Goal: Information Seeking & Learning: Learn about a topic

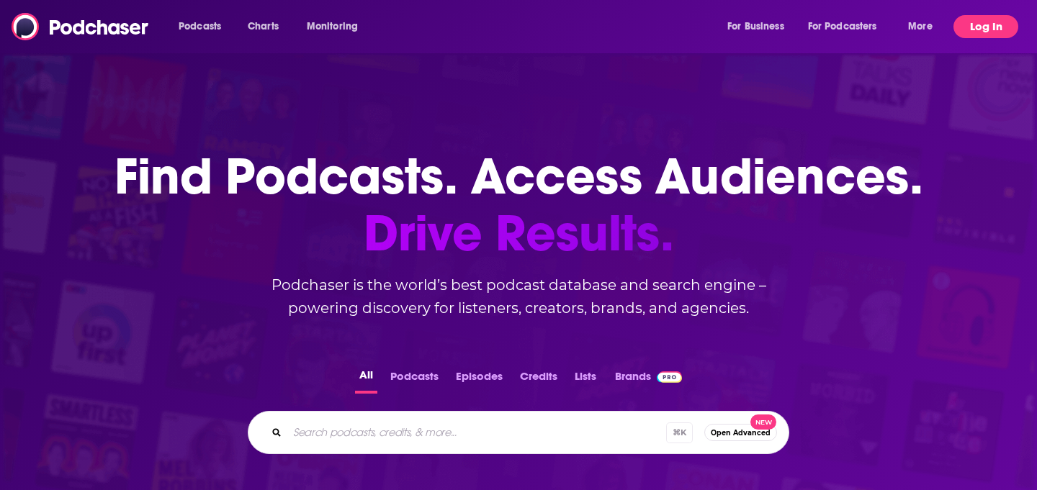
click at [1013, 35] on button "Log In" at bounding box center [986, 26] width 65 height 23
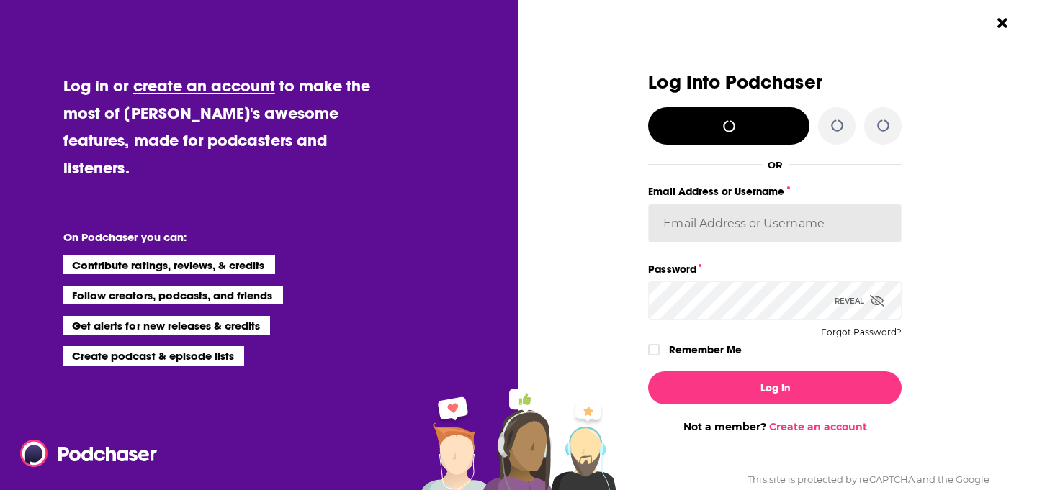
type input "[PERSON_NAME][EMAIL_ADDRESS][PERSON_NAME][DOMAIN_NAME]"
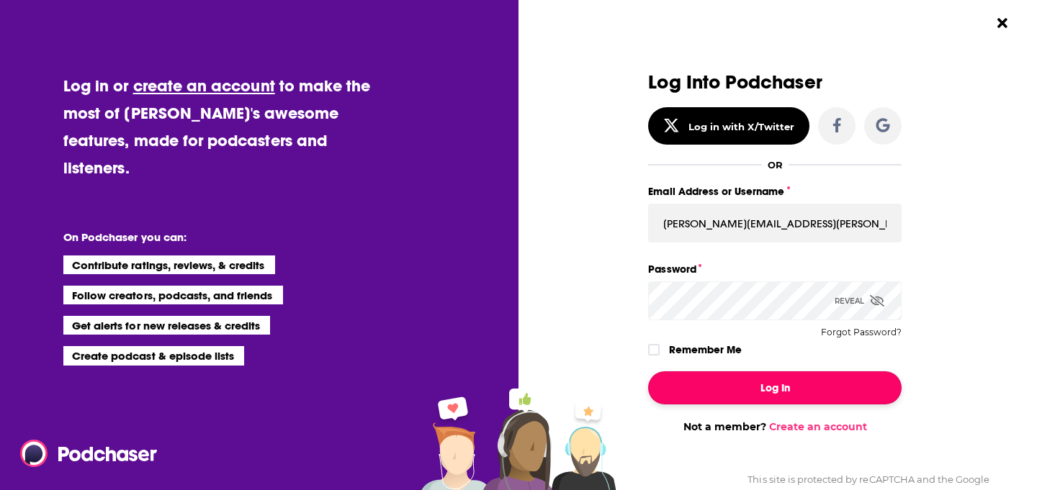
click at [740, 401] on button "Log In" at bounding box center [775, 388] width 254 height 33
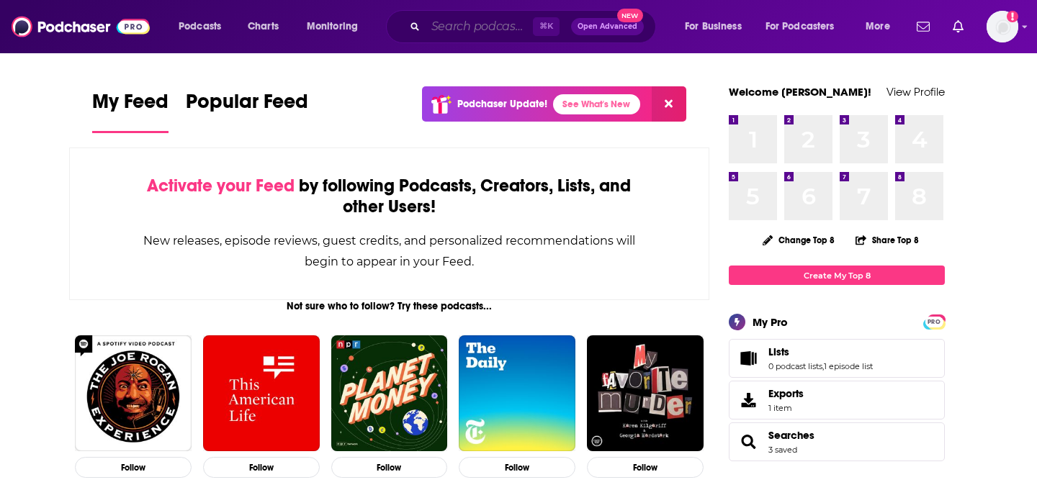
click at [465, 27] on input "Search podcasts, credits, & more..." at bounding box center [479, 26] width 107 height 23
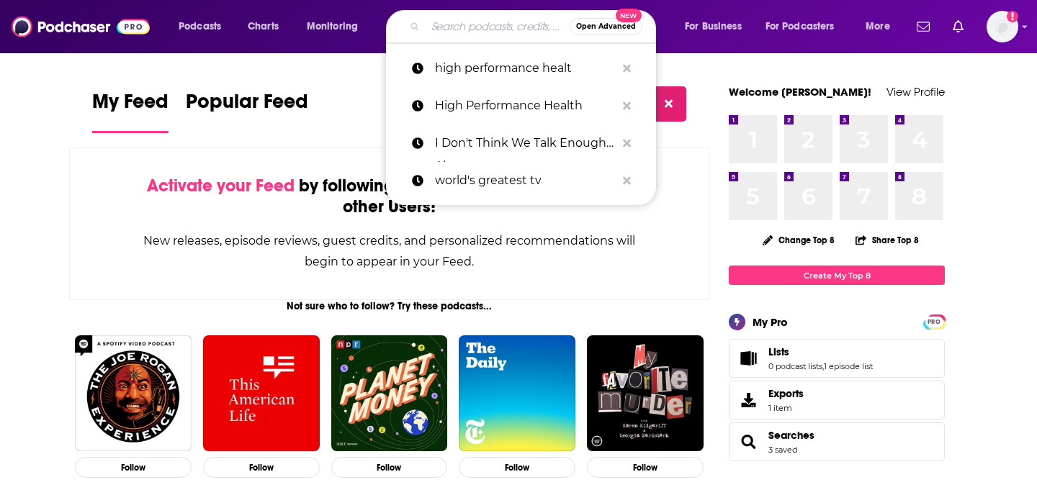
paste input "Modern Thyroid and Wellness"
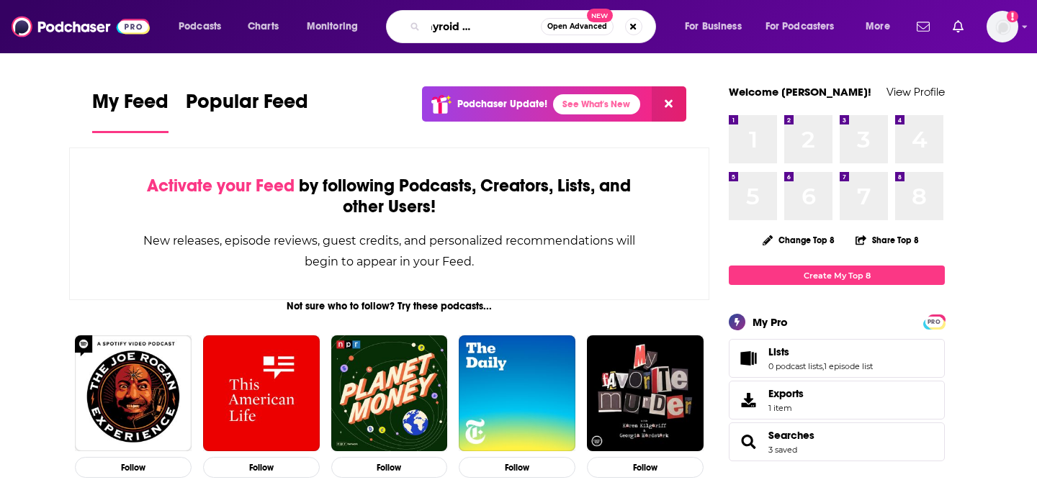
type input "Modern Thyroid and Wellness"
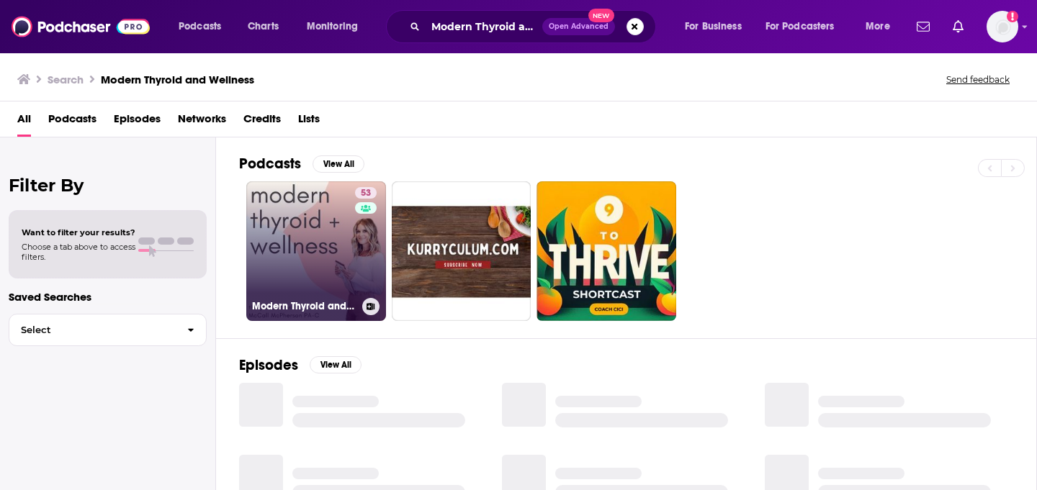
click at [315, 230] on link "53 Modern Thyroid and Wellness" at bounding box center [316, 251] width 140 height 140
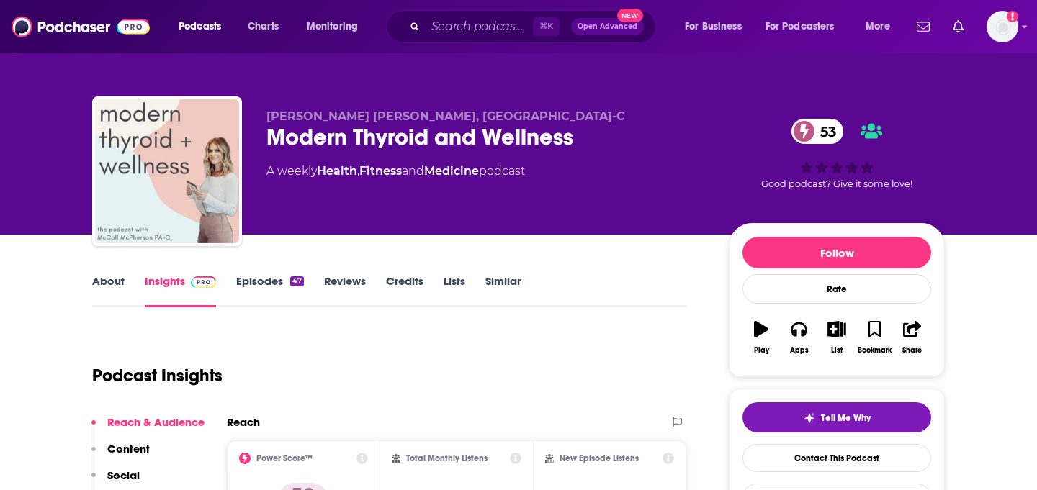
click at [102, 282] on link "About" at bounding box center [108, 290] width 32 height 33
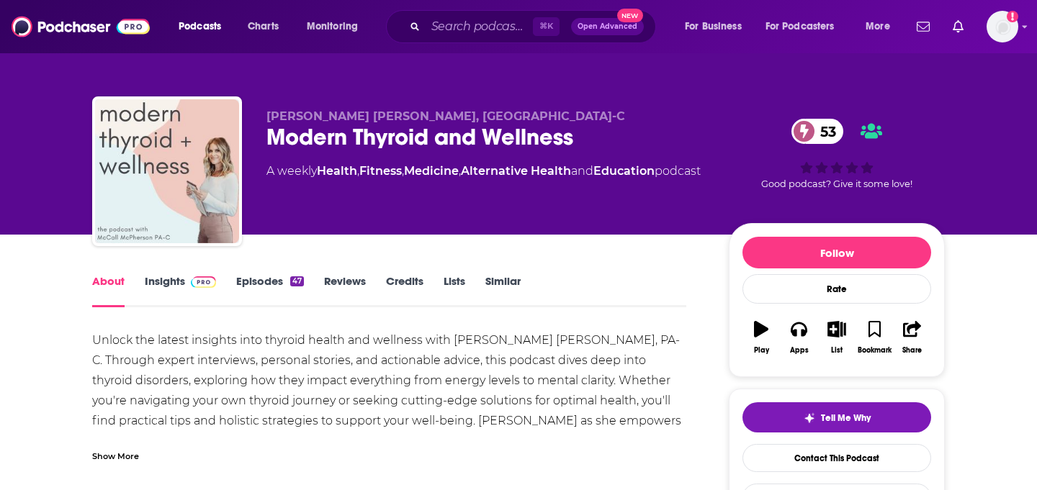
click at [114, 442] on div "Show More" at bounding box center [389, 451] width 594 height 24
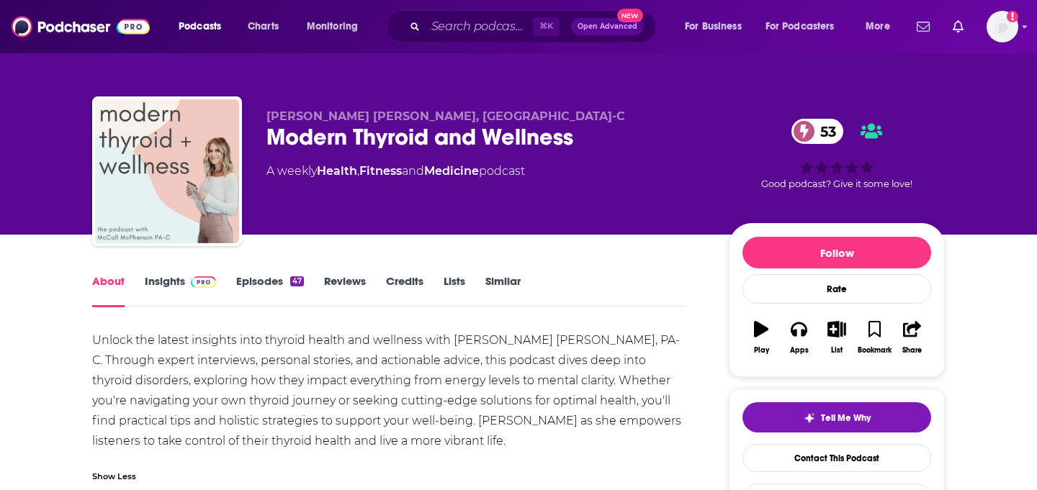
click at [114, 442] on div "Unlock the latest insights into thyroid health and wellness with [PERSON_NAME] …" at bounding box center [389, 391] width 594 height 121
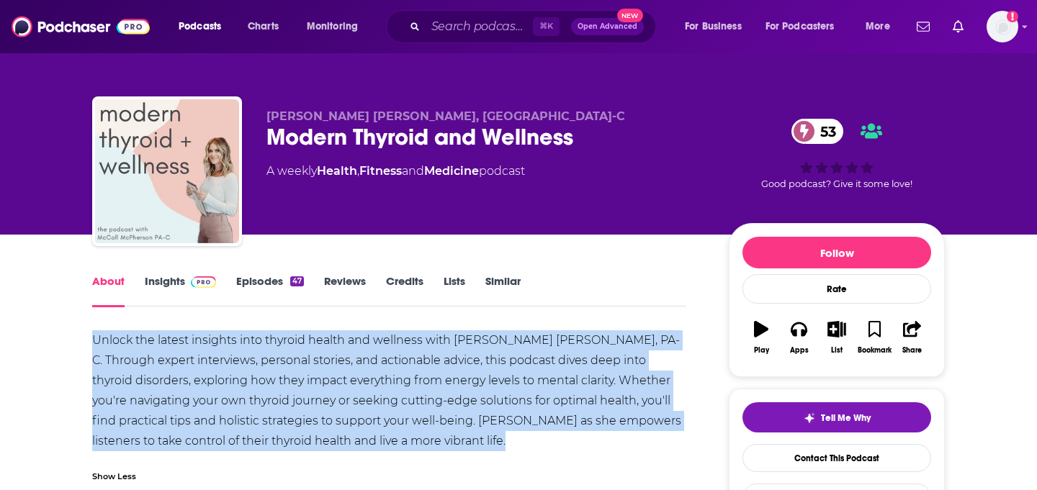
click at [114, 442] on div "Unlock the latest insights into thyroid health and wellness with [PERSON_NAME] …" at bounding box center [389, 391] width 594 height 121
copy div "Unlock the latest insights into thyroid health and wellness with [PERSON_NAME] …"
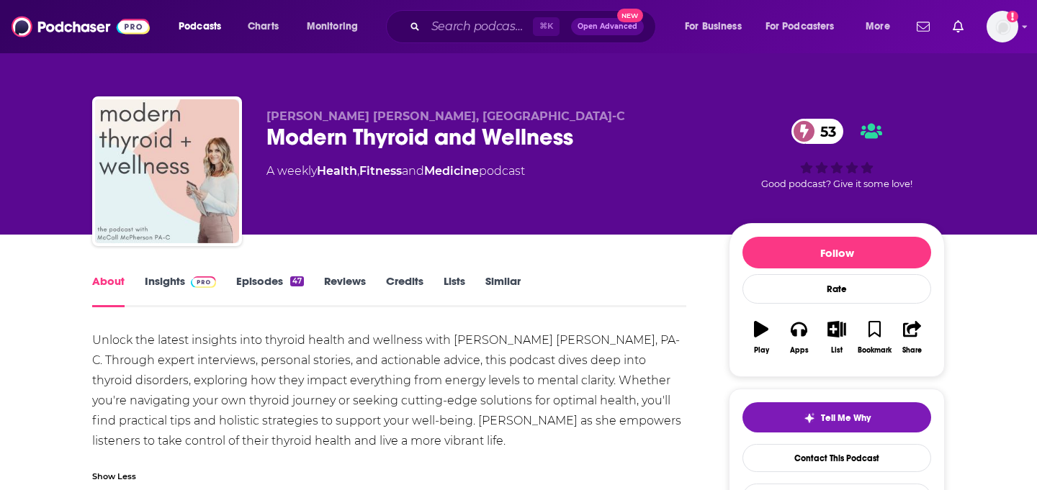
click at [299, 137] on div "Modern Thyroid and Wellness 53" at bounding box center [485, 137] width 439 height 28
click at [299, 138] on div "Modern Thyroid and Wellness 53" at bounding box center [485, 137] width 439 height 28
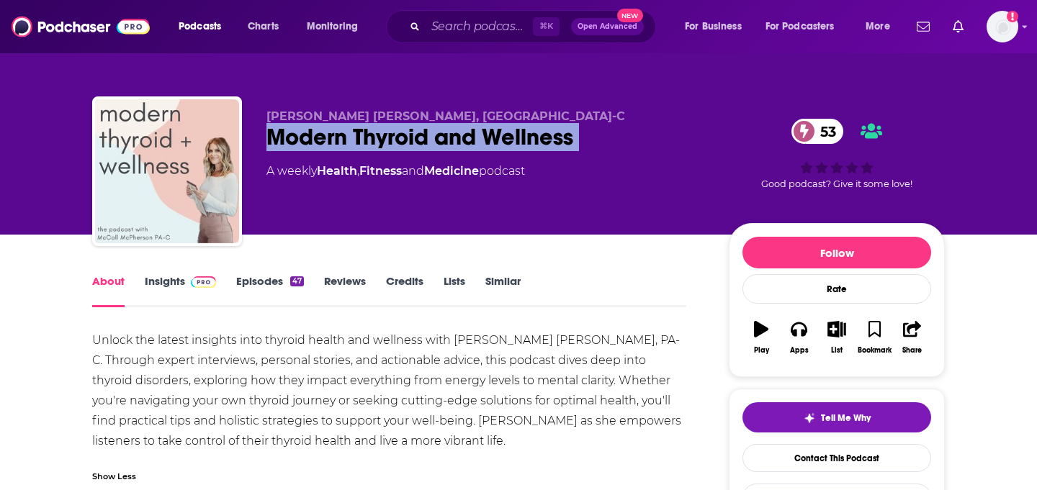
click at [299, 138] on div "Modern Thyroid and Wellness 53" at bounding box center [485, 137] width 439 height 28
copy div "Modern Thyroid and Wellness 53"
click at [283, 279] on link "Episodes 47" at bounding box center [270, 290] width 68 height 33
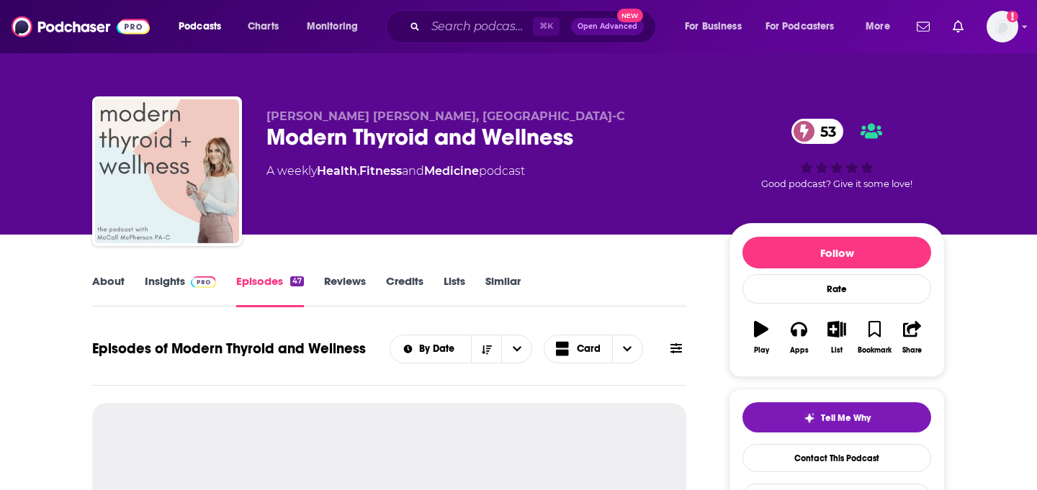
scroll to position [341, 0]
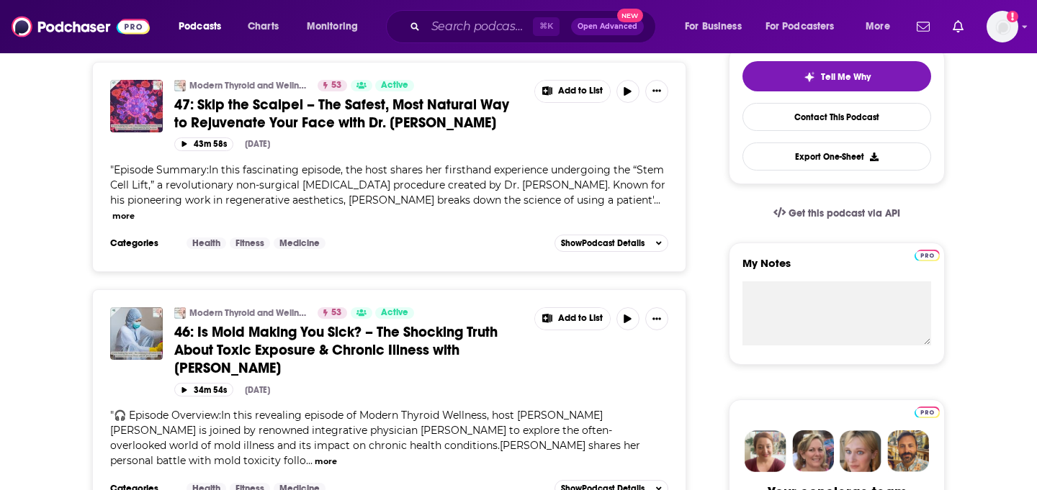
click at [284, 325] on span "46: Is Mold Making You Sick? – The Shocking Truth About Toxic Exposure & Chroni…" at bounding box center [335, 350] width 323 height 54
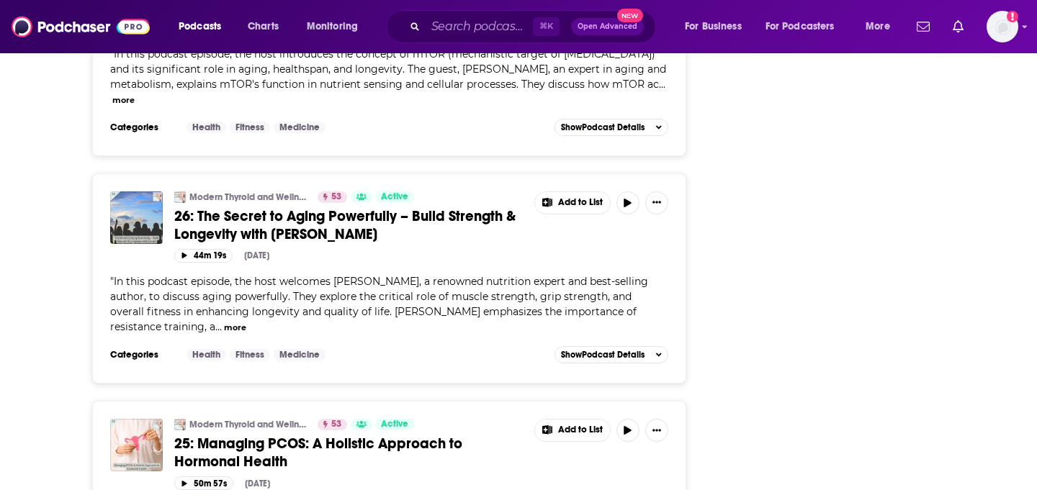
scroll to position [5178, 0]
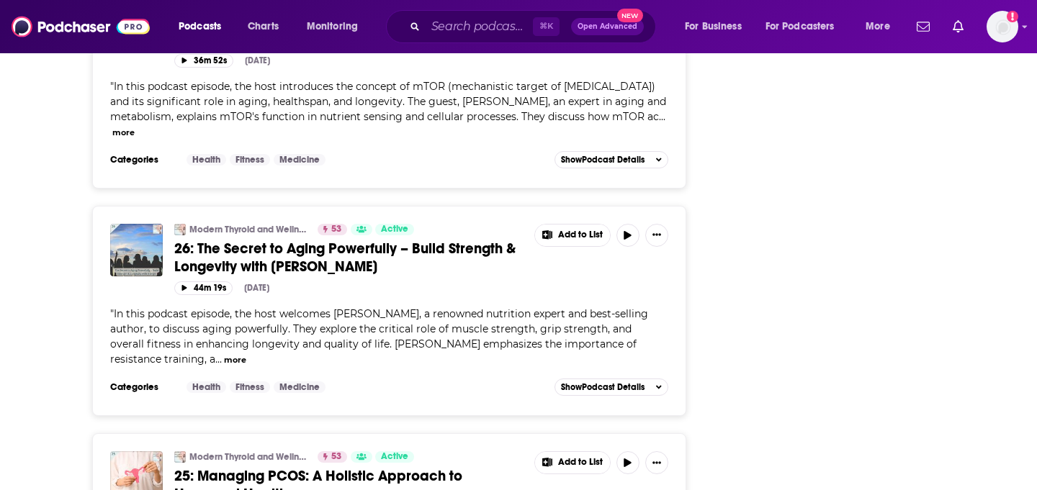
click at [395, 240] on link "26: The Secret to Aging Powerfully – Build Strength & Longevity with [PERSON_NA…" at bounding box center [349, 258] width 350 height 36
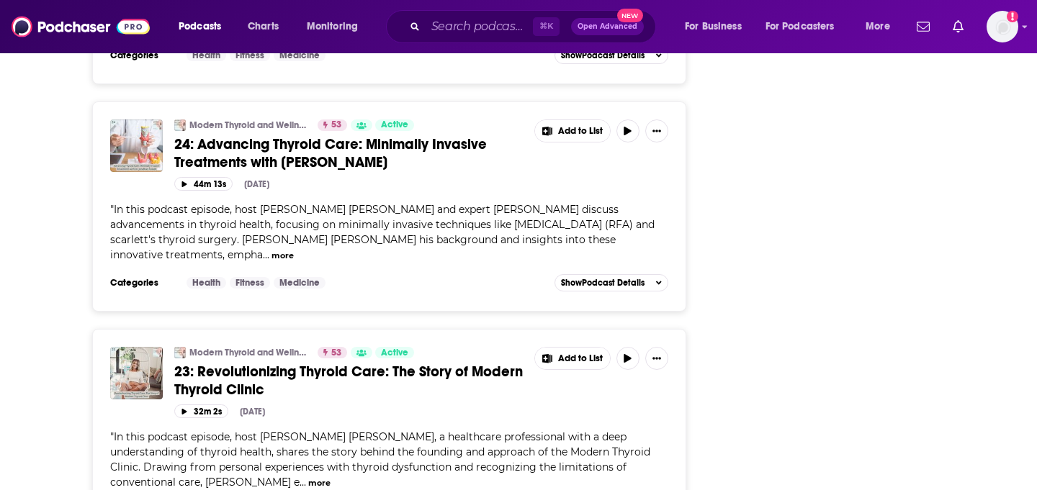
scroll to position [5763, 0]
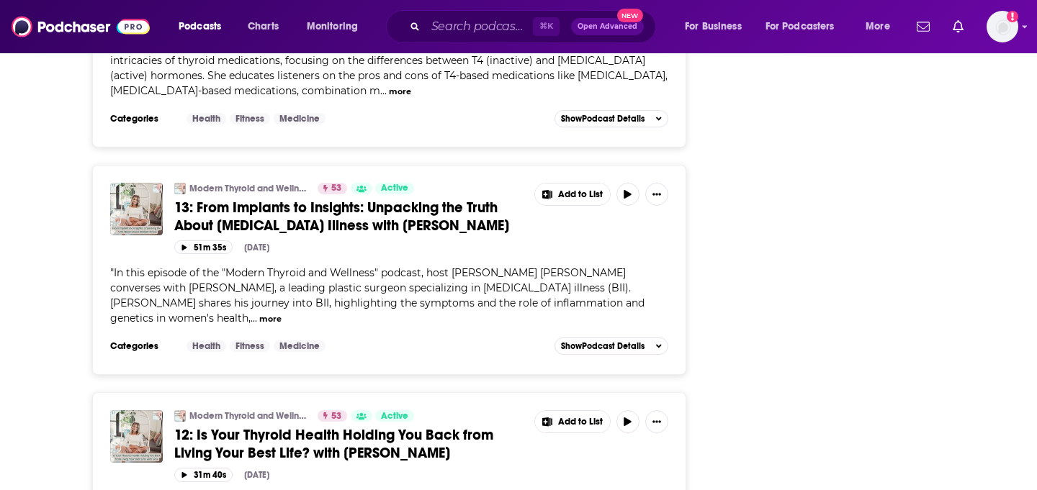
scroll to position [7997, 0]
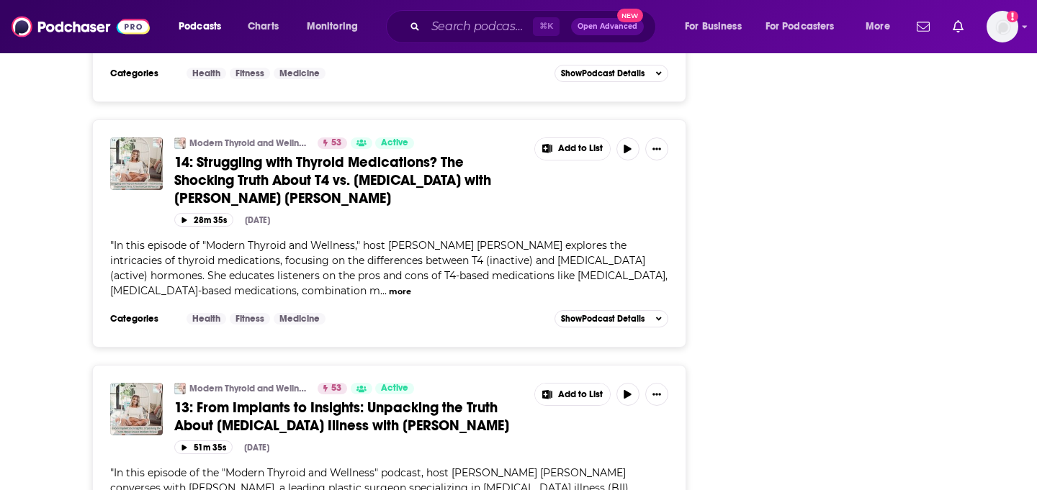
click at [259, 399] on span "13: From Implants to Insights: Unpacking the Truth About [MEDICAL_DATA] Illness…" at bounding box center [341, 417] width 335 height 36
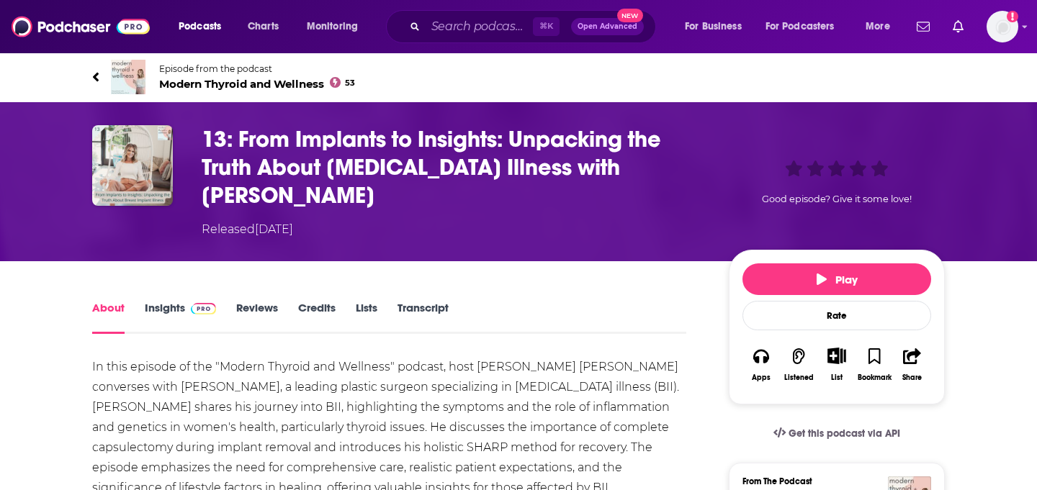
drag, startPoint x: 321, startPoint y: 184, endPoint x: 612, endPoint y: 166, distance: 292.2
click at [612, 166] on h1 "13: From Implants to Insights: Unpacking the Truth About [MEDICAL_DATA] Illness…" at bounding box center [454, 167] width 504 height 84
copy h1 "[PERSON_NAME]"
click at [762, 349] on icon "button" at bounding box center [761, 357] width 16 height 16
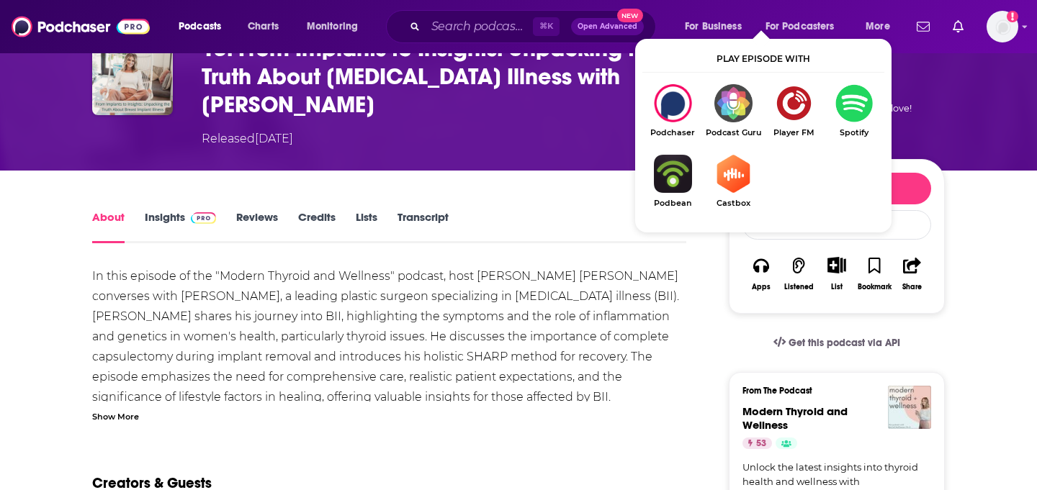
scroll to position [91, 0]
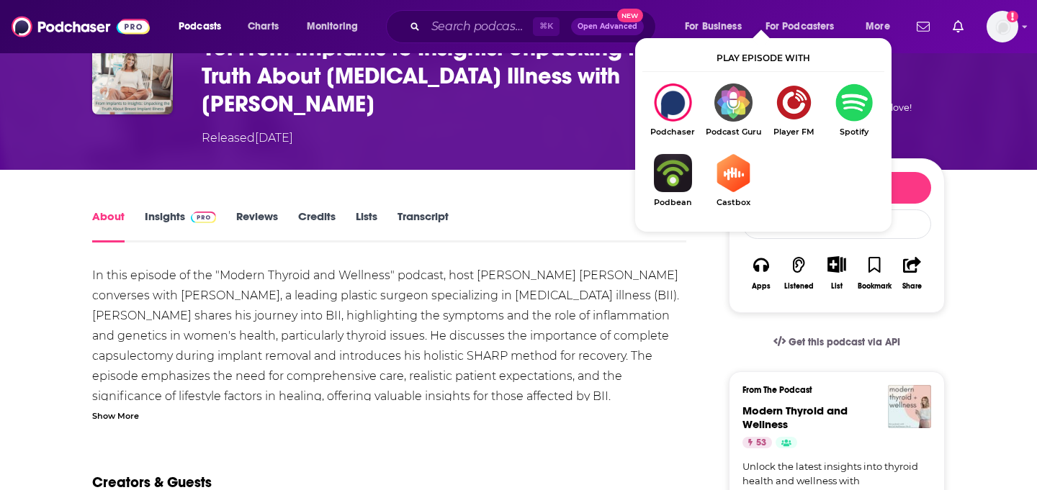
click at [228, 357] on div "In this episode of the "Modern Thyroid and Wellness" podcast, host [PERSON_NAME…" at bounding box center [389, 387] width 594 height 242
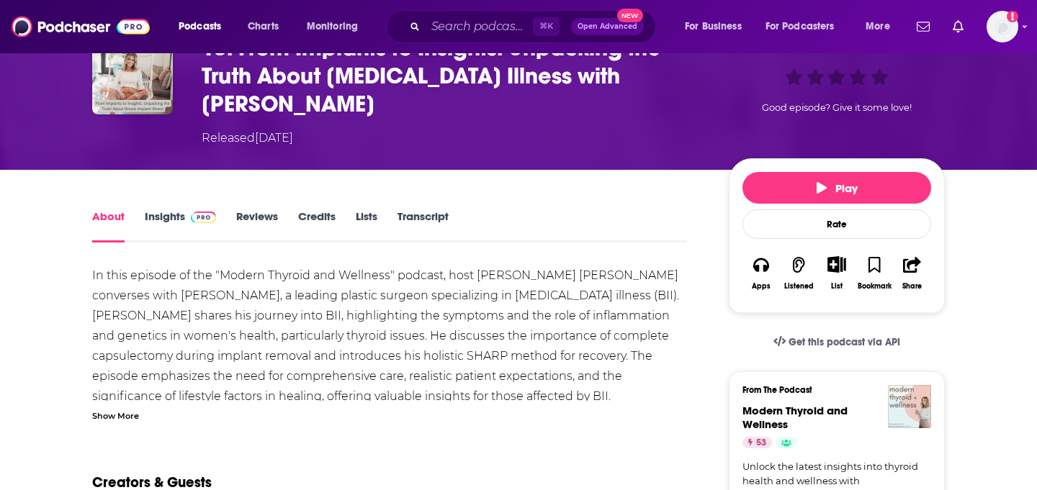
click at [104, 420] on div "Show More" at bounding box center [115, 415] width 47 height 14
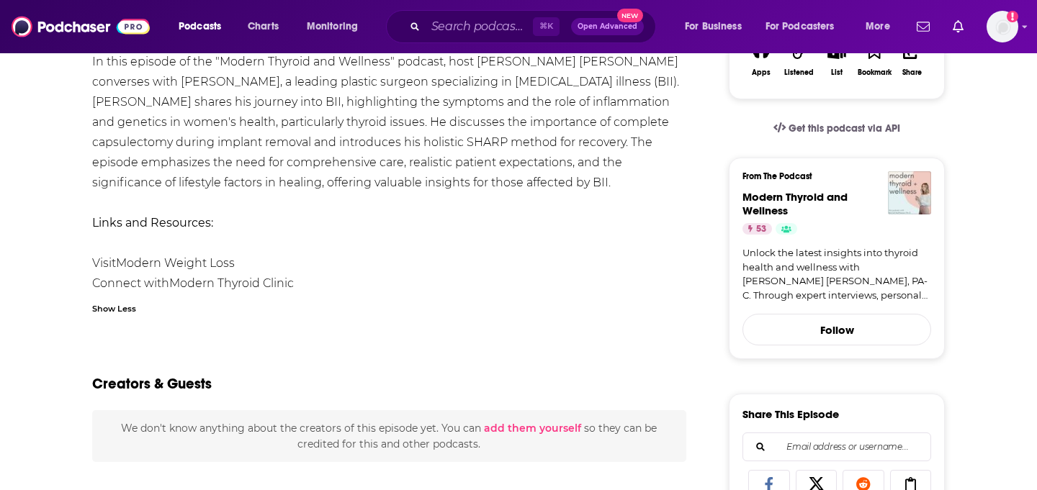
scroll to position [0, 0]
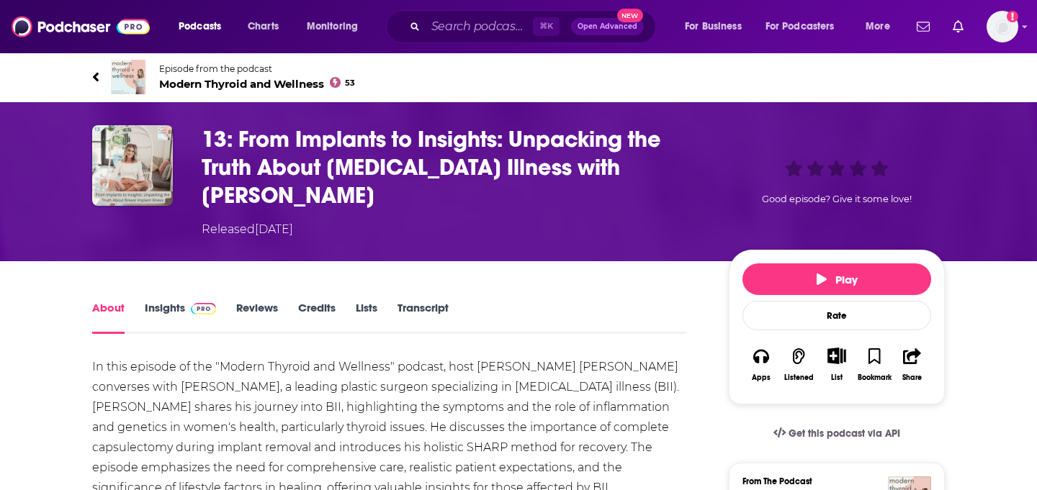
click at [99, 76] on link "Episode from the podcast Modern Thyroid and Wellness 53" at bounding box center [518, 77] width 853 height 35
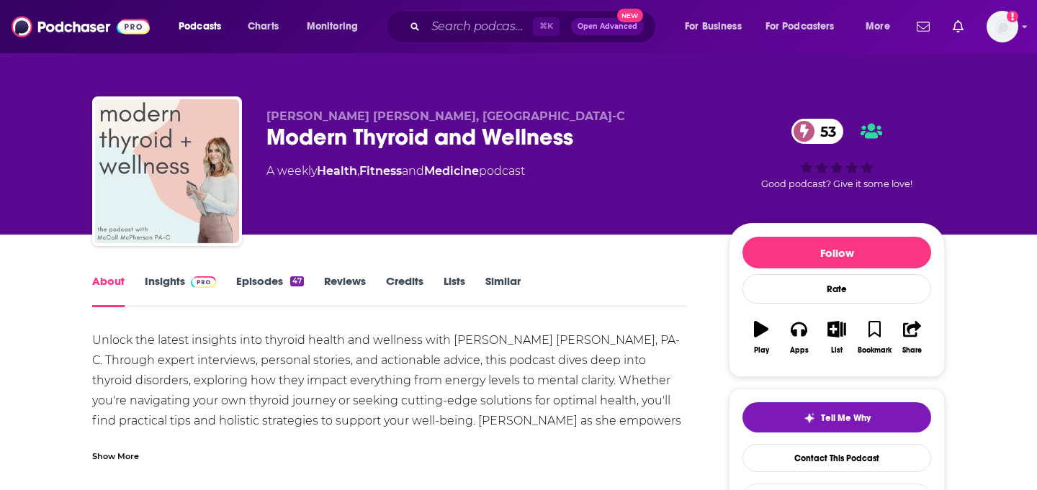
click at [143, 462] on div "Show More" at bounding box center [389, 451] width 594 height 24
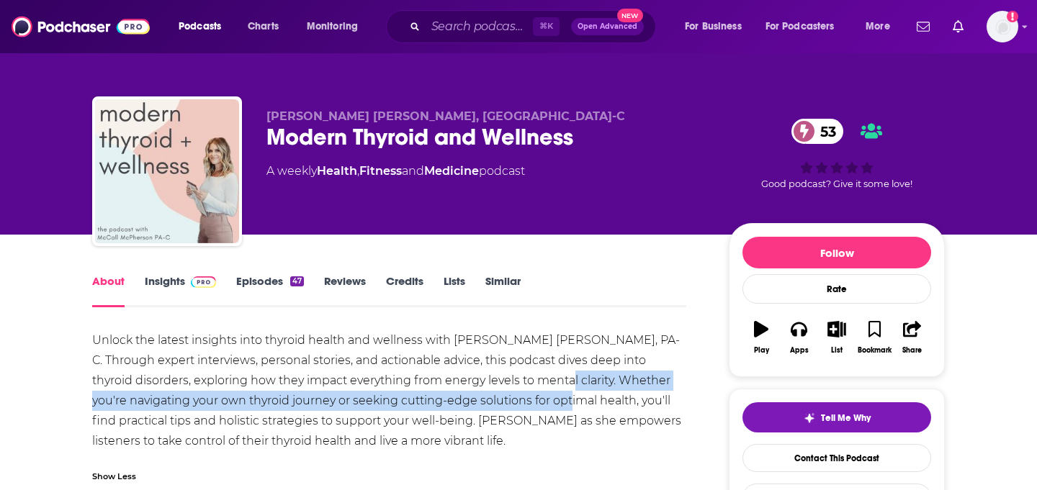
drag, startPoint x: 535, startPoint y: 400, endPoint x: 519, endPoint y: 382, distance: 23.9
click at [519, 382] on div "Unlock the latest insights into thyroid health and wellness with [PERSON_NAME] …" at bounding box center [389, 391] width 594 height 121
copy div "Whether you're navigating your own thyroid journey or seeking cutting-edge solu…"
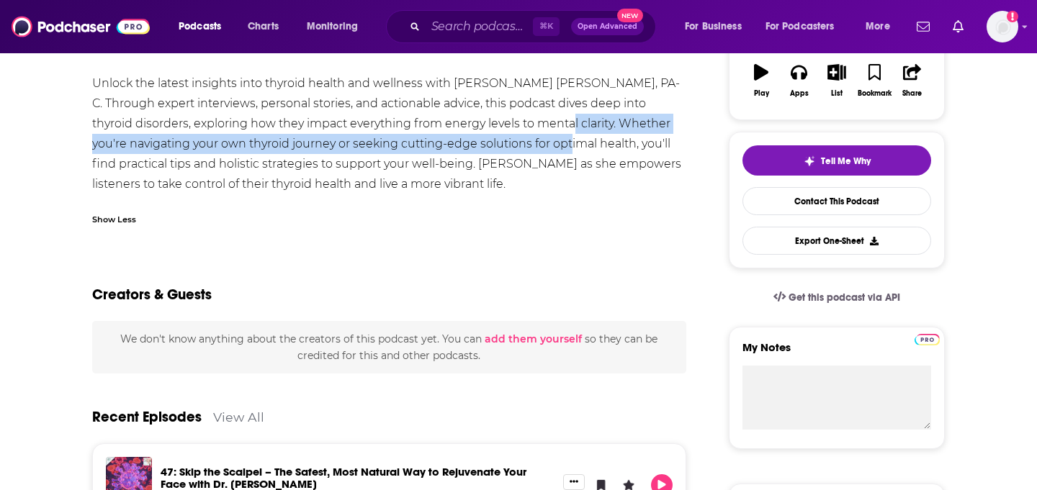
scroll to position [201, 0]
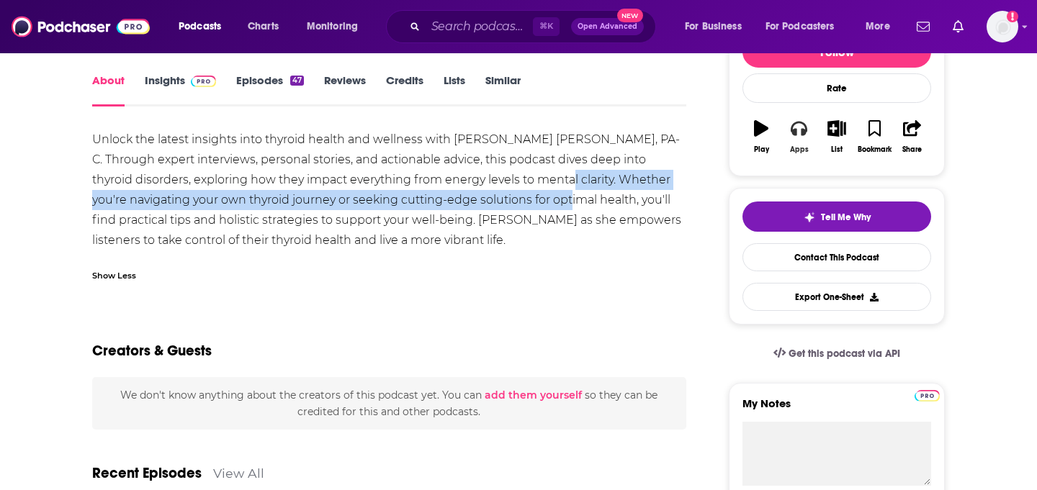
click at [797, 125] on icon "button" at bounding box center [799, 128] width 16 height 16
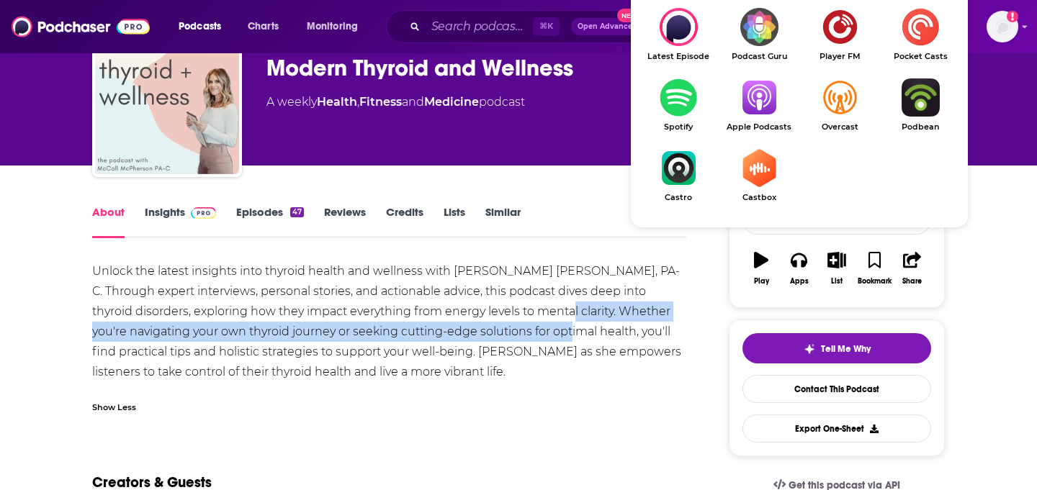
scroll to position [0, 0]
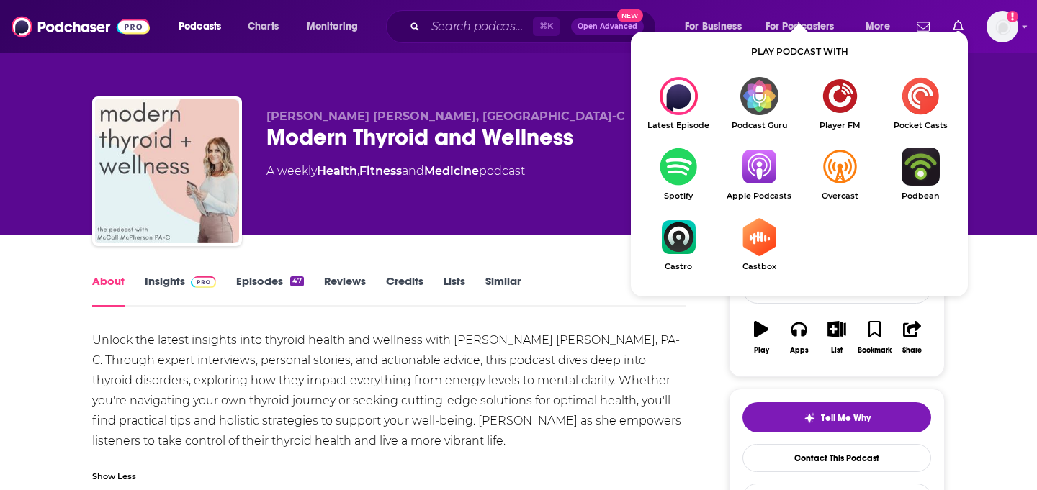
click at [364, 353] on div "Unlock the latest insights into thyroid health and wellness with [PERSON_NAME] …" at bounding box center [389, 391] width 594 height 121
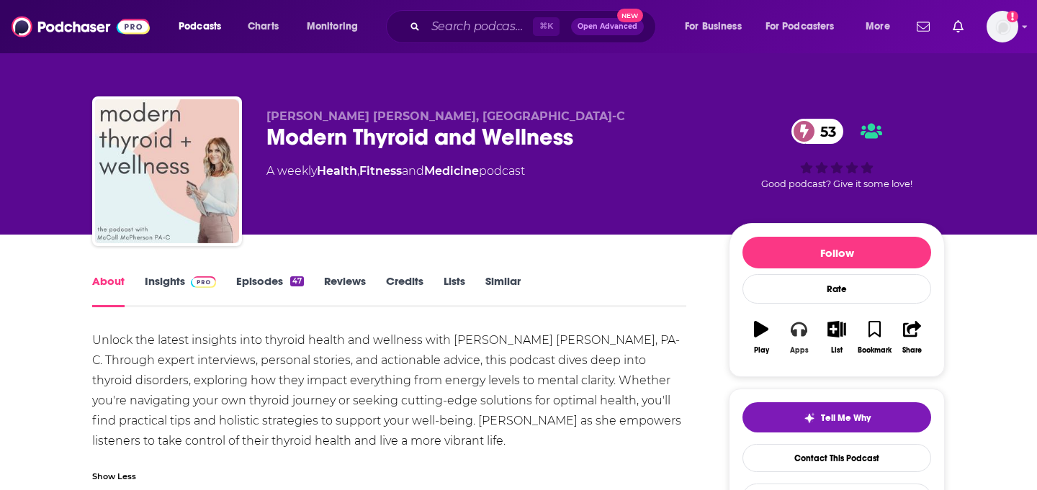
click at [786, 337] on button "Apps" at bounding box center [798, 338] width 37 height 52
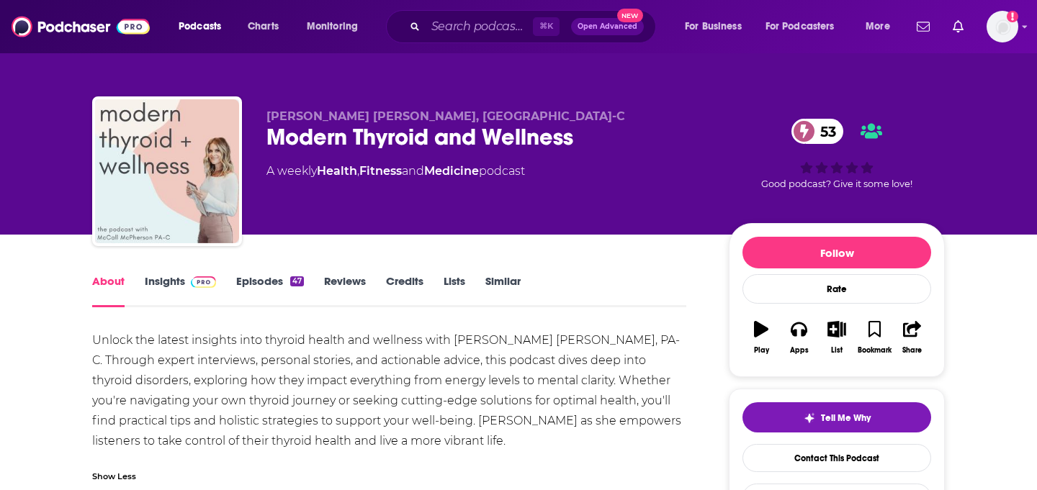
click at [497, 280] on link "Similar" at bounding box center [502, 290] width 35 height 33
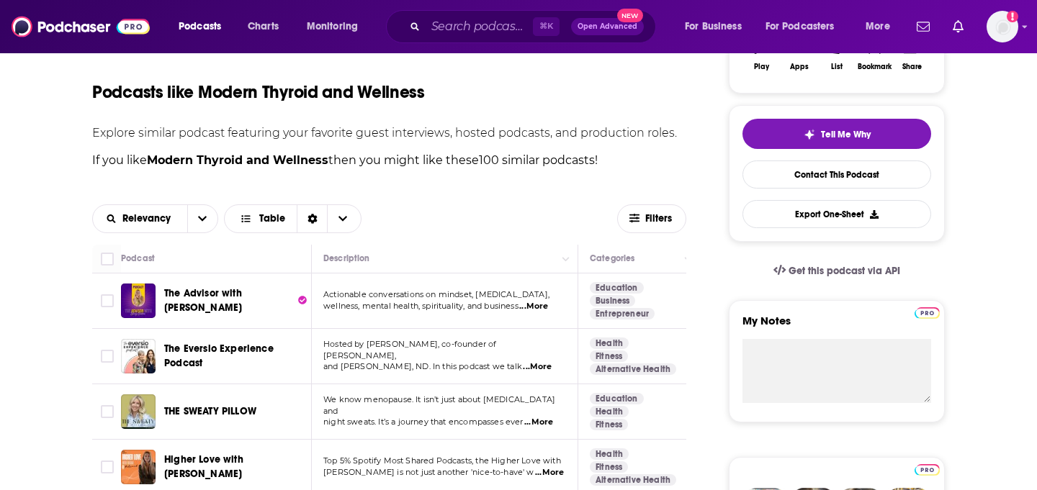
scroll to position [283, 0]
click at [652, 212] on button "Filters" at bounding box center [651, 219] width 69 height 29
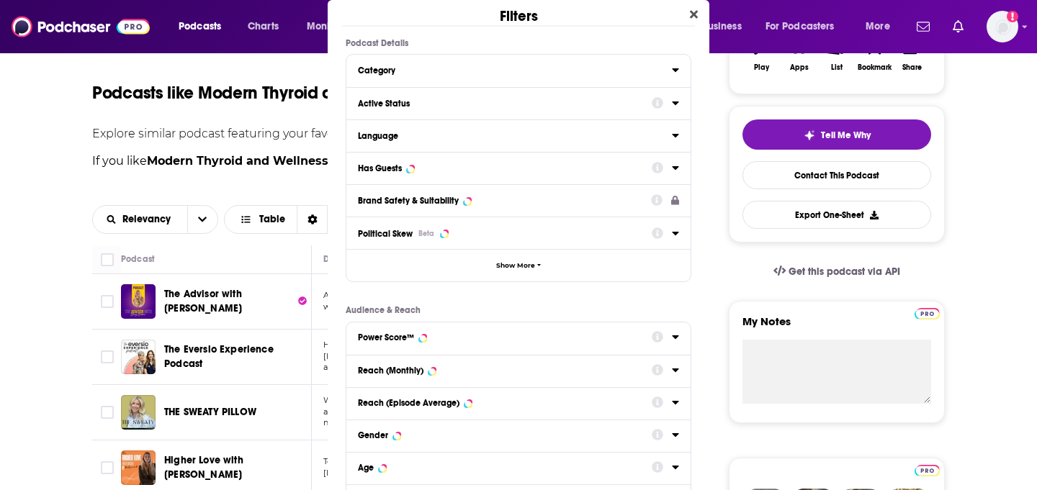
scroll to position [0, 0]
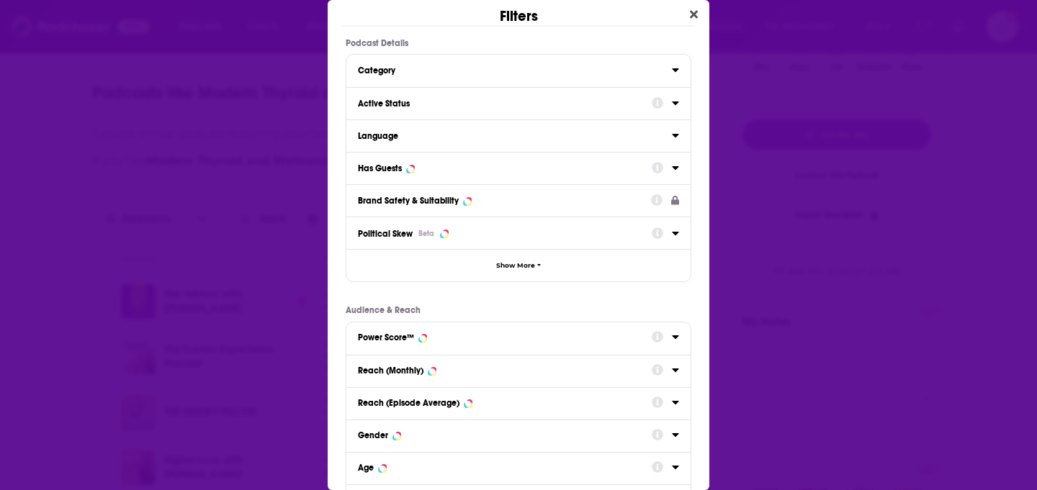
click at [602, 104] on div "Active Status" at bounding box center [500, 104] width 284 height 10
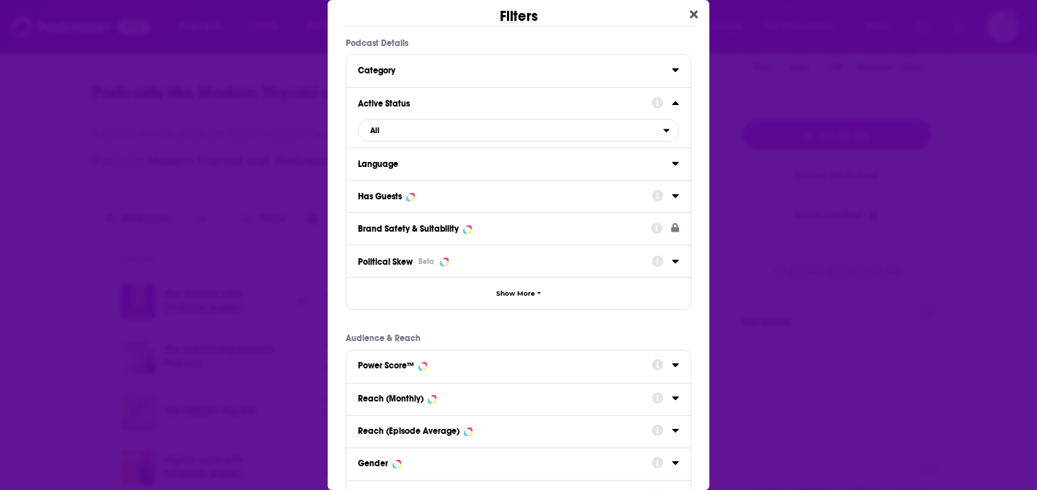
click at [679, 102] on div "Active Status All" at bounding box center [518, 117] width 344 height 60
click at [676, 103] on icon "Dialog" at bounding box center [675, 104] width 6 height 4
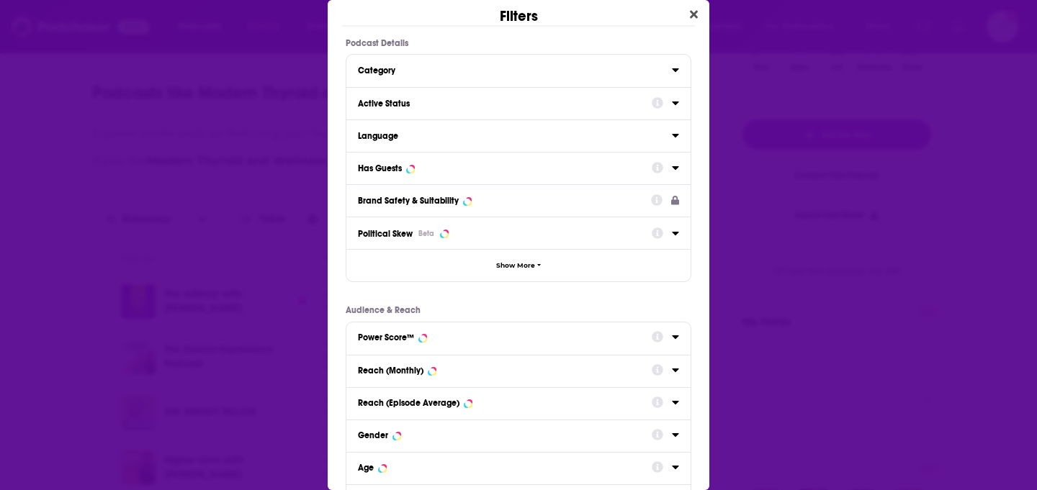
click at [589, 167] on div "Has Guests" at bounding box center [500, 168] width 284 height 10
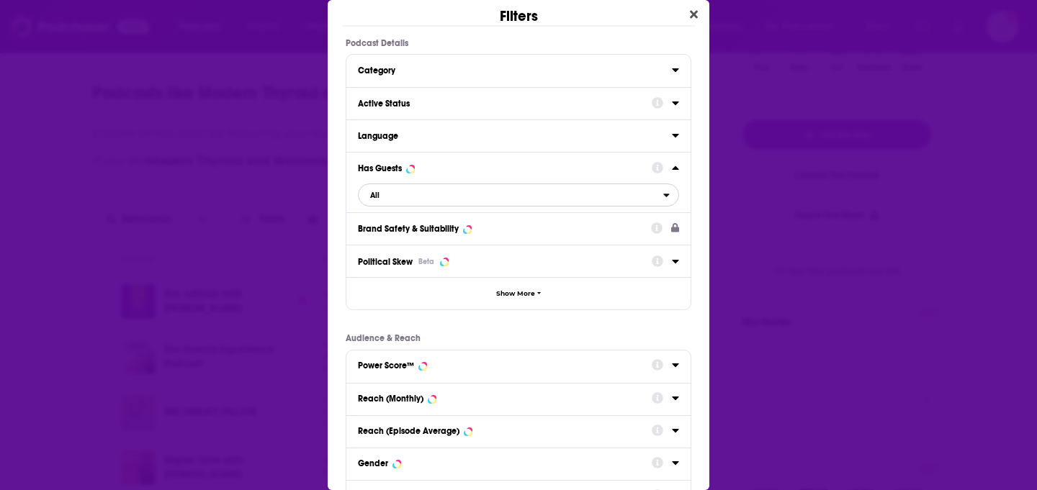
click at [559, 197] on span "All" at bounding box center [511, 195] width 305 height 19
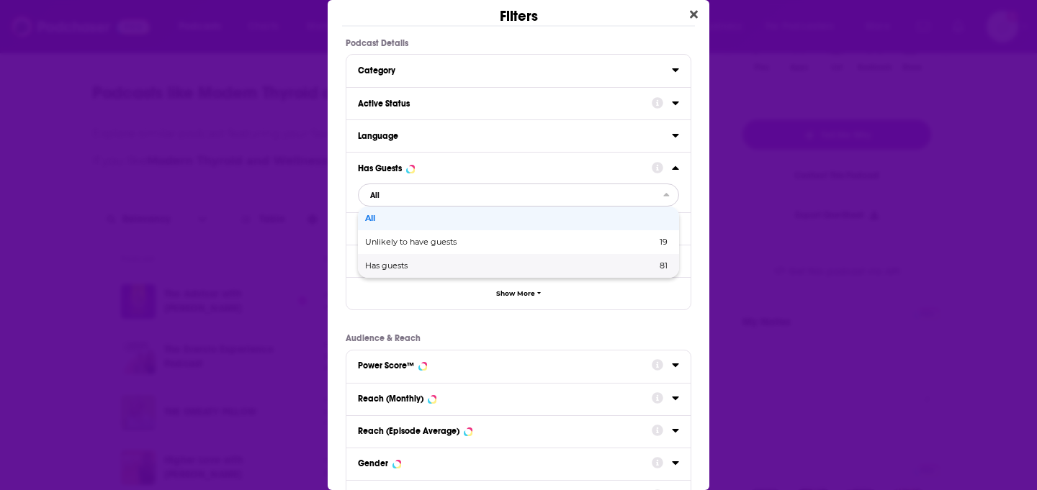
click at [567, 273] on div "Has guests 81" at bounding box center [518, 266] width 321 height 24
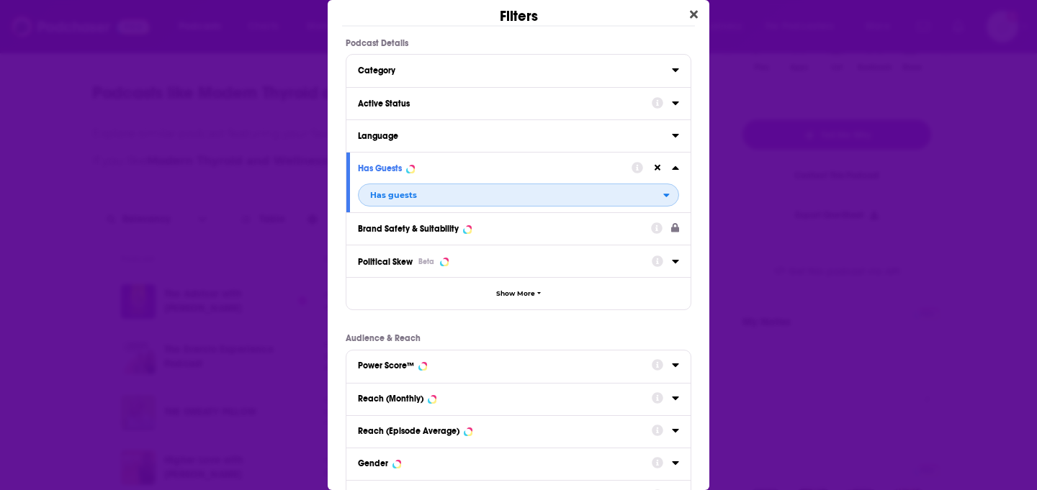
scroll to position [172, 0]
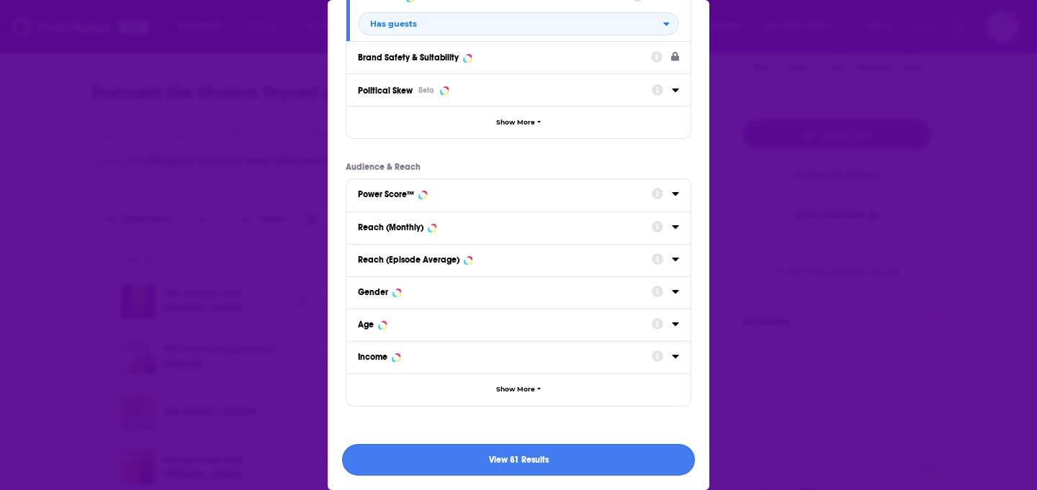
click at [501, 470] on button "View 81 Results" at bounding box center [518, 460] width 353 height 32
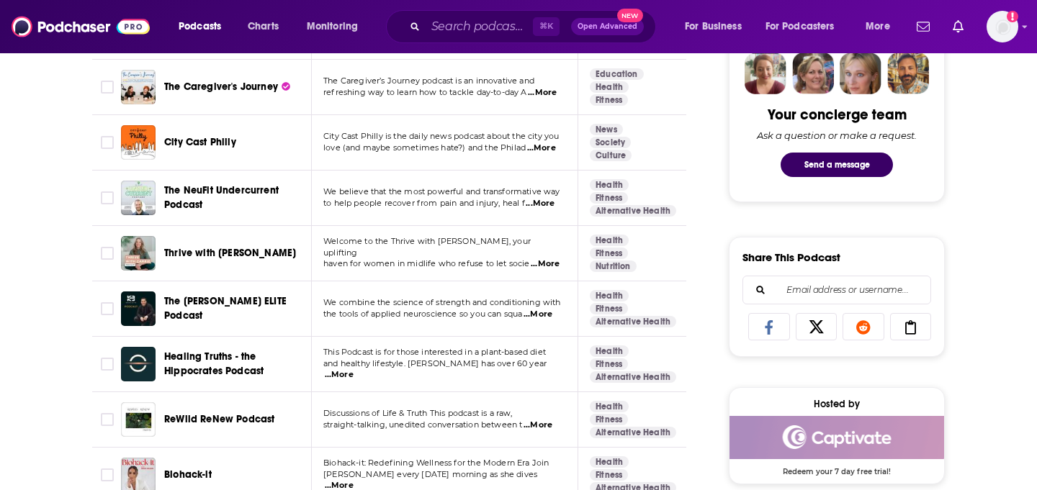
scroll to position [1032, 0]
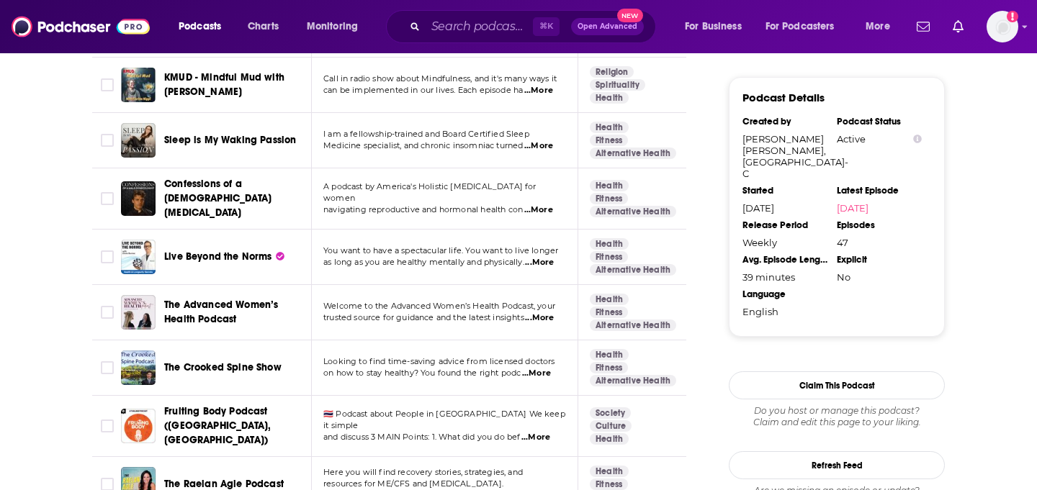
scroll to position [1500, 0]
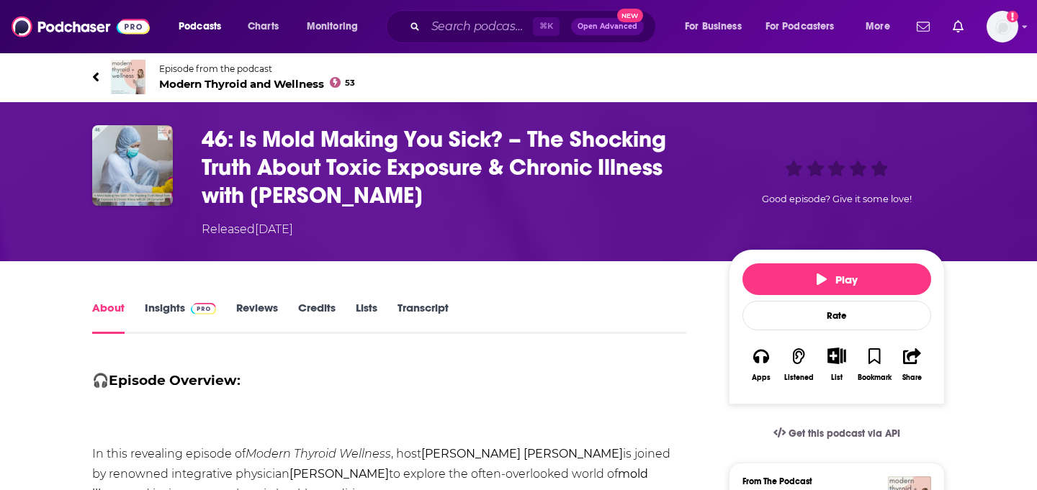
drag, startPoint x: 430, startPoint y: 195, endPoint x: 246, endPoint y: 191, distance: 184.4
click at [246, 191] on h1 "46: Is Mold Making You Sick? – The Shocking Truth About Toxic Exposure & Chroni…" at bounding box center [454, 167] width 504 height 84
copy h1 "Dr. Jill Carnahan"
click at [752, 351] on button "Apps" at bounding box center [761, 365] width 37 height 53
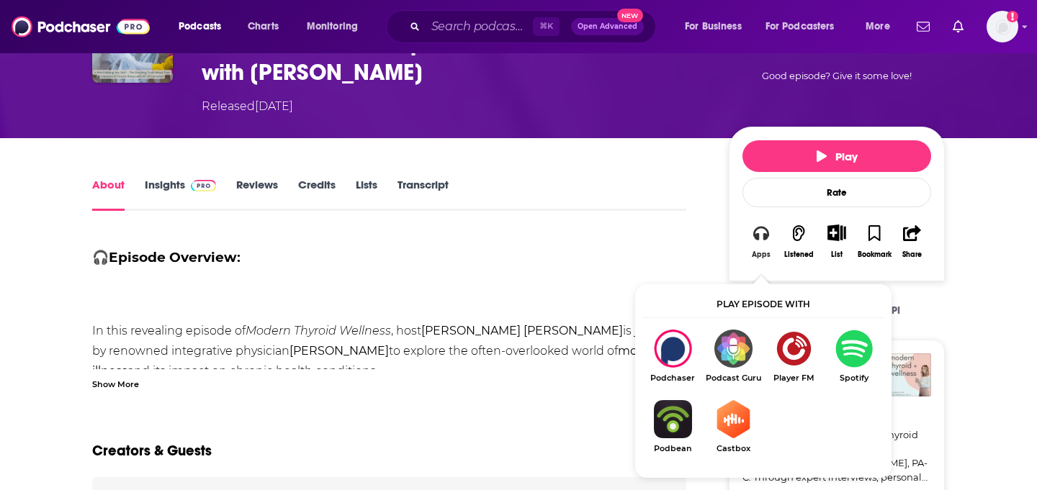
scroll to position [176, 0]
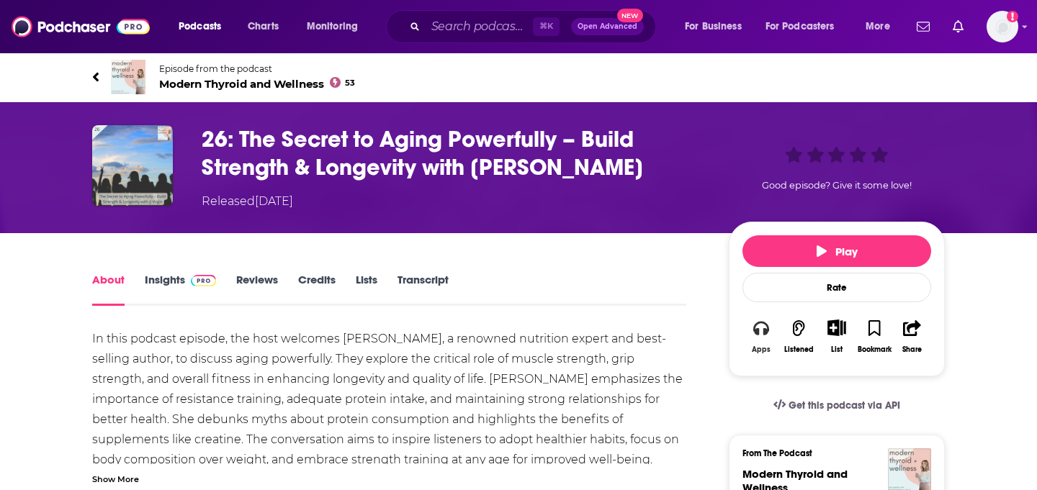
click at [767, 346] on div "Apps" at bounding box center [761, 350] width 19 height 9
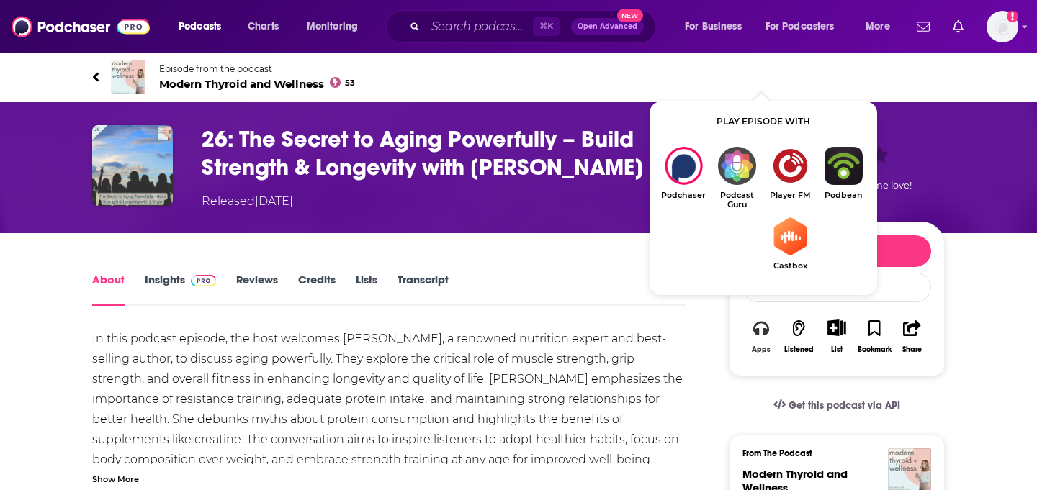
scroll to position [91, 0]
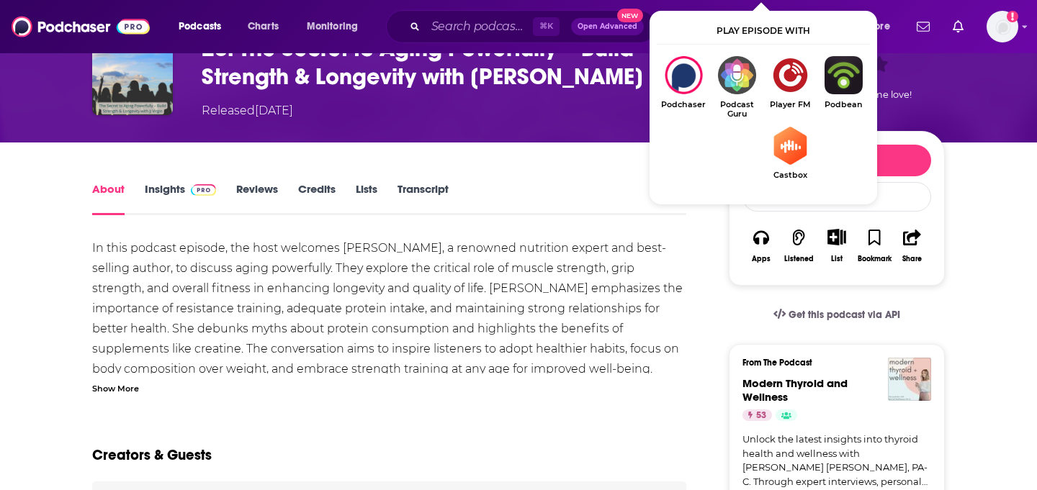
click at [692, 138] on ul "Podchaser Podcast Guru Player FM Podbean Castbox" at bounding box center [763, 126] width 213 height 141
click at [446, 79] on h1 "26: The Secret to Aging Powerfully – Build Strength & Longevity with JJ Virgin" at bounding box center [454, 63] width 504 height 56
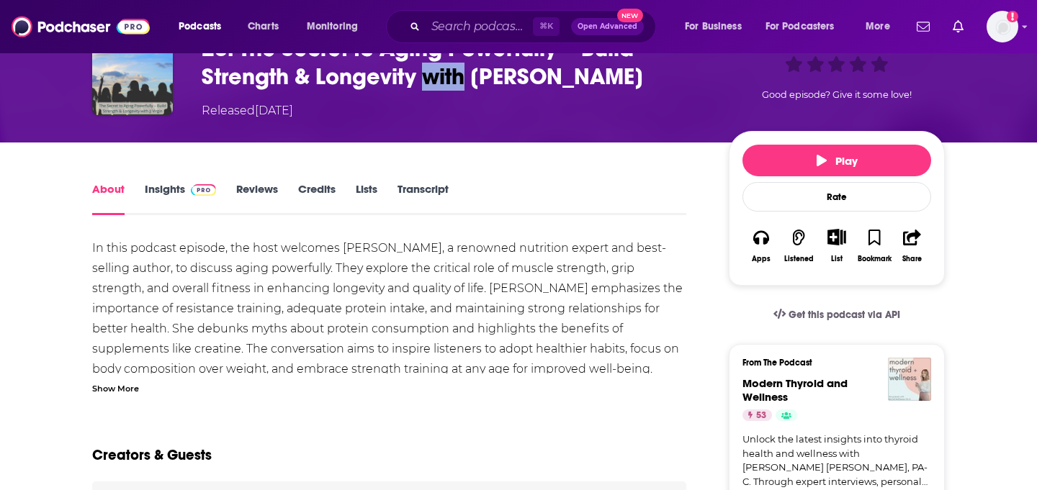
click at [446, 79] on h1 "26: The Secret to Aging Powerfully – Build Strength & Longevity with JJ Virgin" at bounding box center [454, 63] width 504 height 56
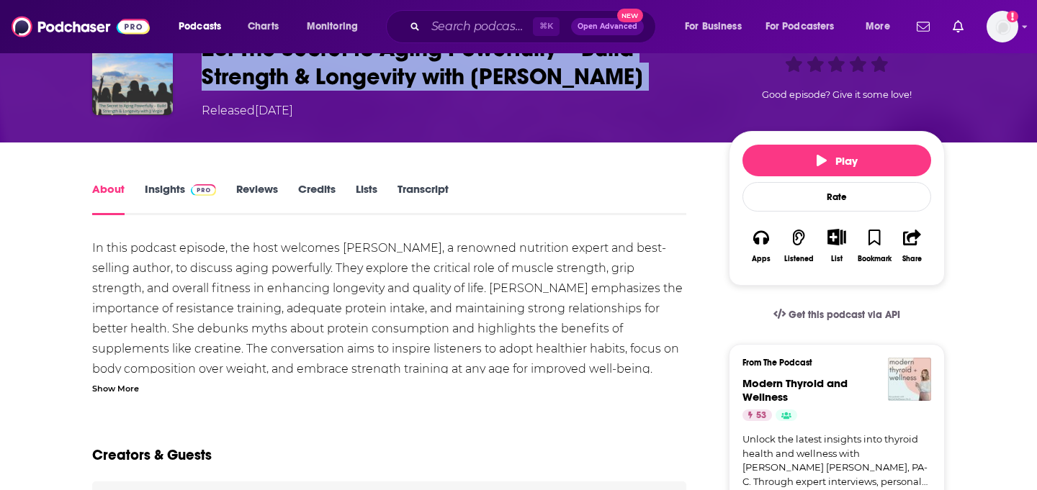
click at [446, 79] on h1 "26: The Secret to Aging Powerfully – Build Strength & Longevity with JJ Virgin" at bounding box center [454, 63] width 504 height 56
copy h1 "26: The Secret to Aging Powerfully – Build Strength & Longevity with JJ Virgin"
